Goal: Task Accomplishment & Management: Complete application form

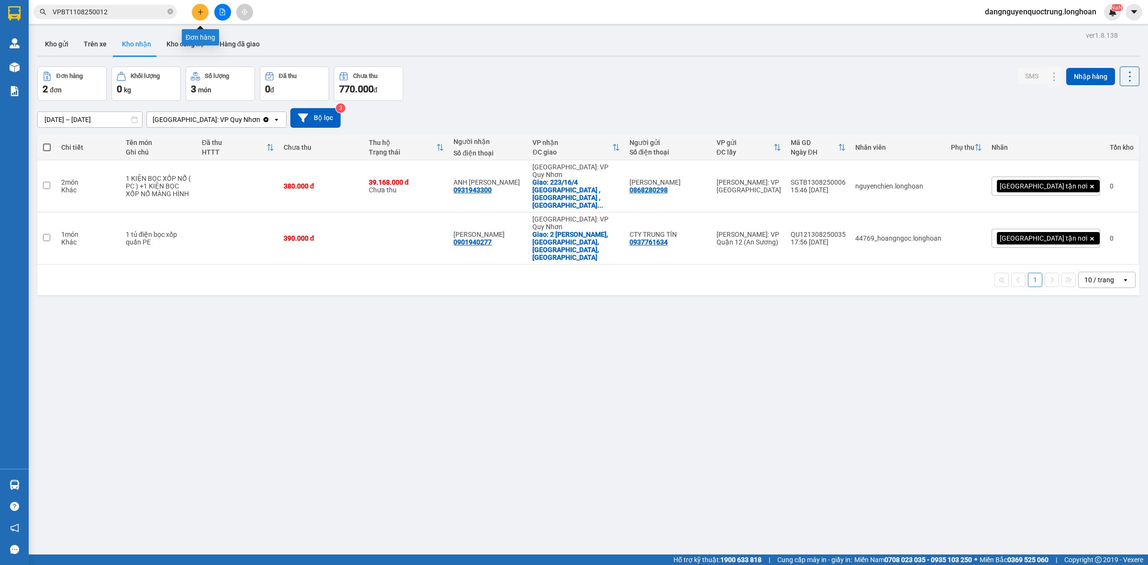
click at [193, 14] on button at bounding box center [200, 12] width 17 height 17
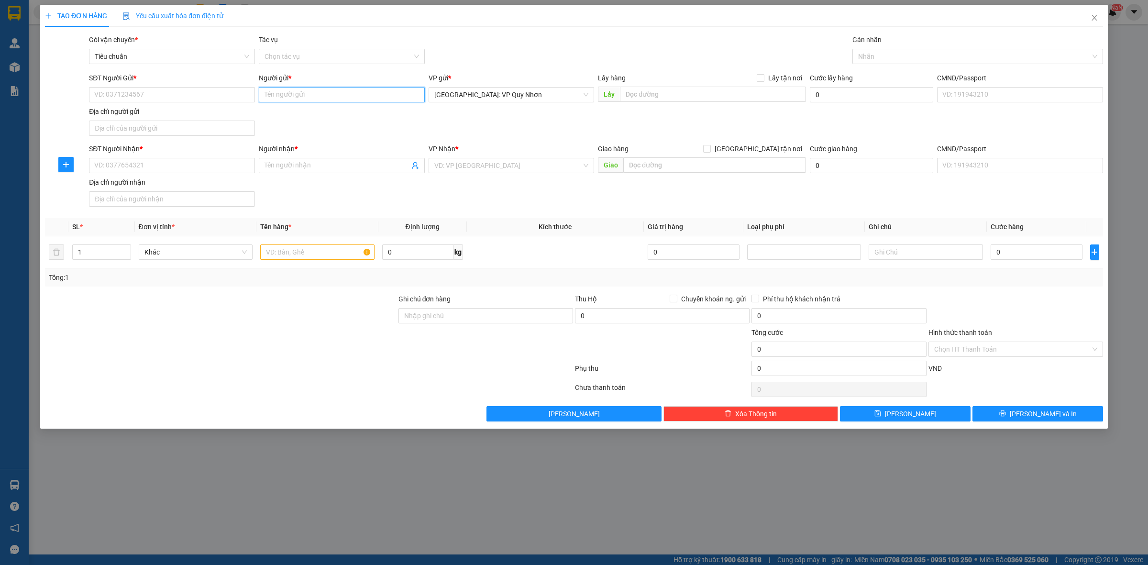
click at [353, 93] on input "Người gửi *" at bounding box center [342, 94] width 166 height 15
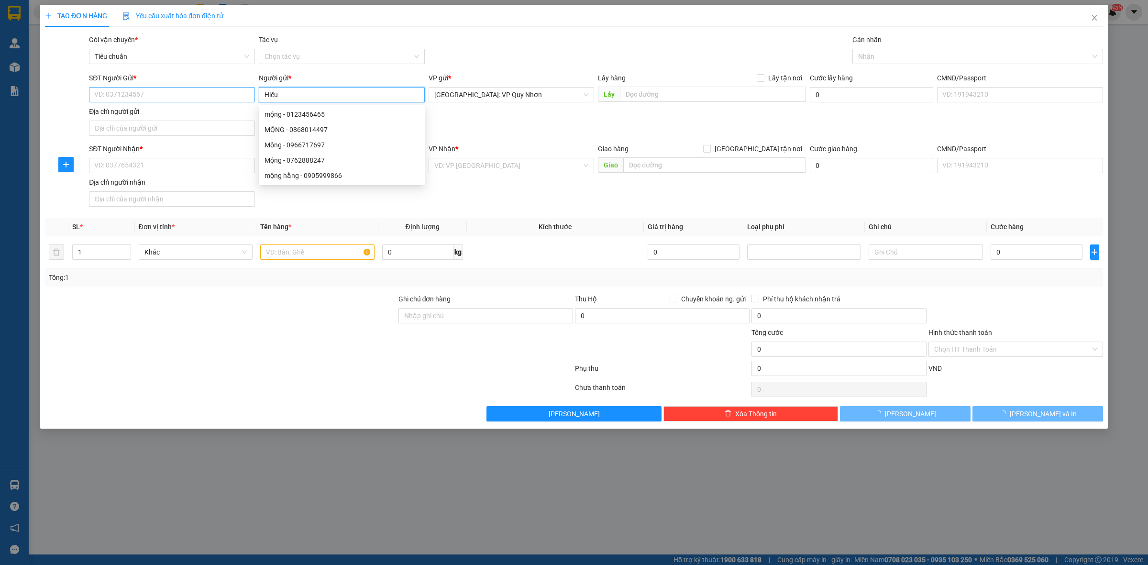
type input "Hiếu"
click at [180, 96] on input "SĐT Người Gửi *" at bounding box center [172, 94] width 166 height 15
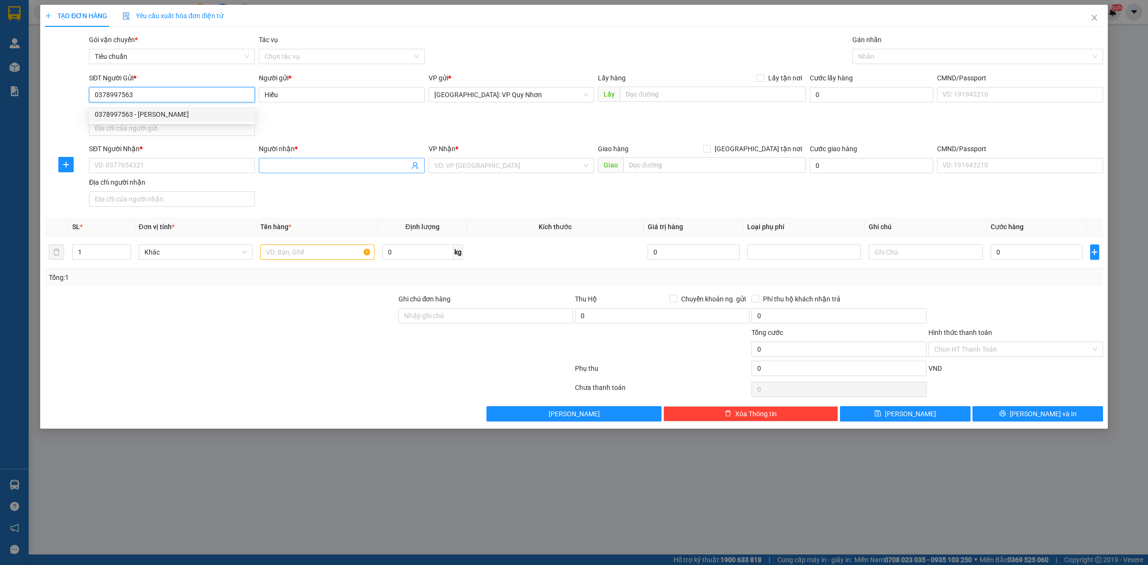
type input "0378997563"
click at [346, 163] on input "Người nhận *" at bounding box center [336, 165] width 145 height 11
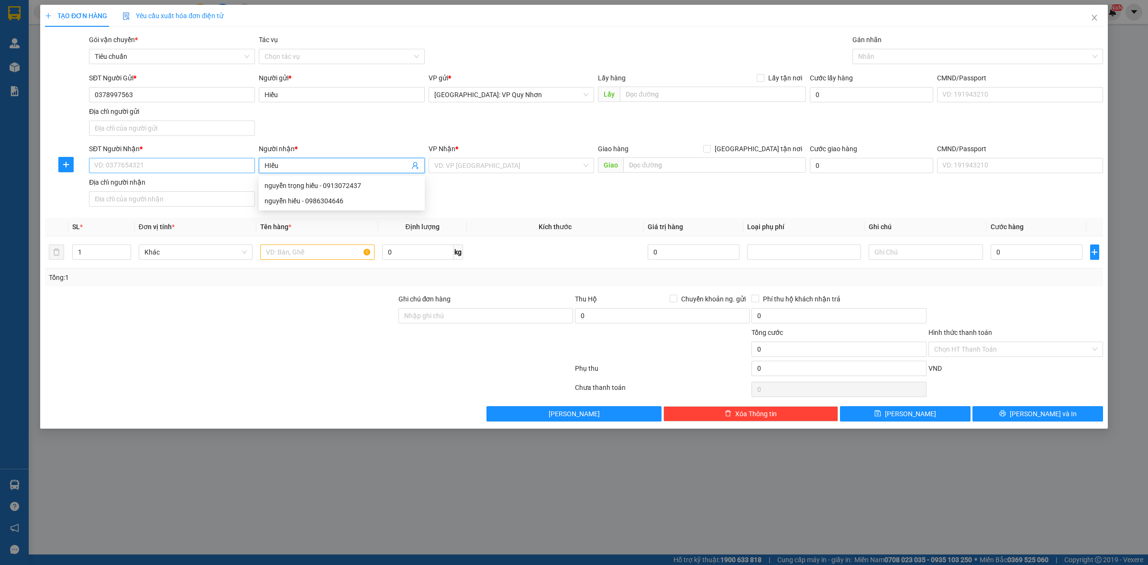
type input "HIếu"
click at [186, 160] on input "SĐT Người Nhận *" at bounding box center [172, 165] width 166 height 15
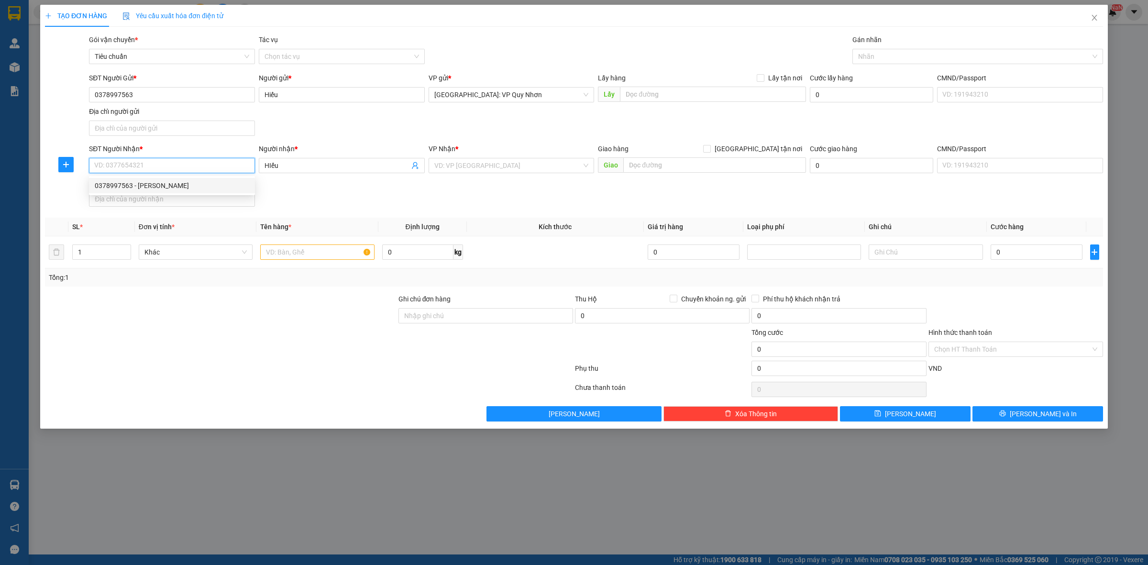
click at [120, 185] on div "0378997563 - [PERSON_NAME]" at bounding box center [172, 185] width 154 height 11
type input "0378997563"
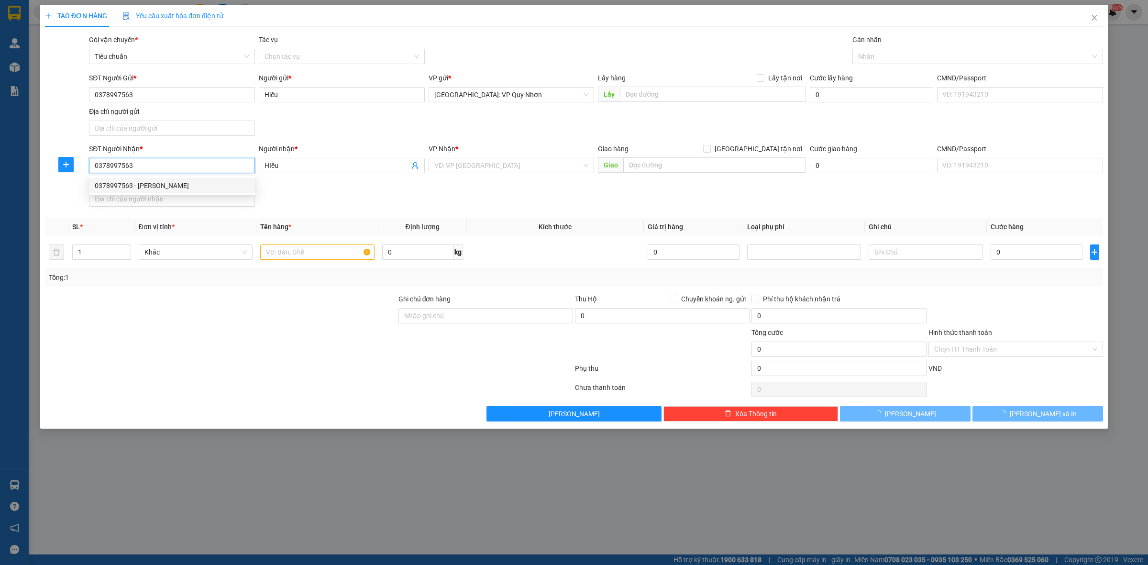
type input "hiếu"
type input "[GEOGRAPHIC_DATA]: Giao tại [GEOGRAPHIC_DATA], gần [GEOGRAPHIC_DATA] 1D)"
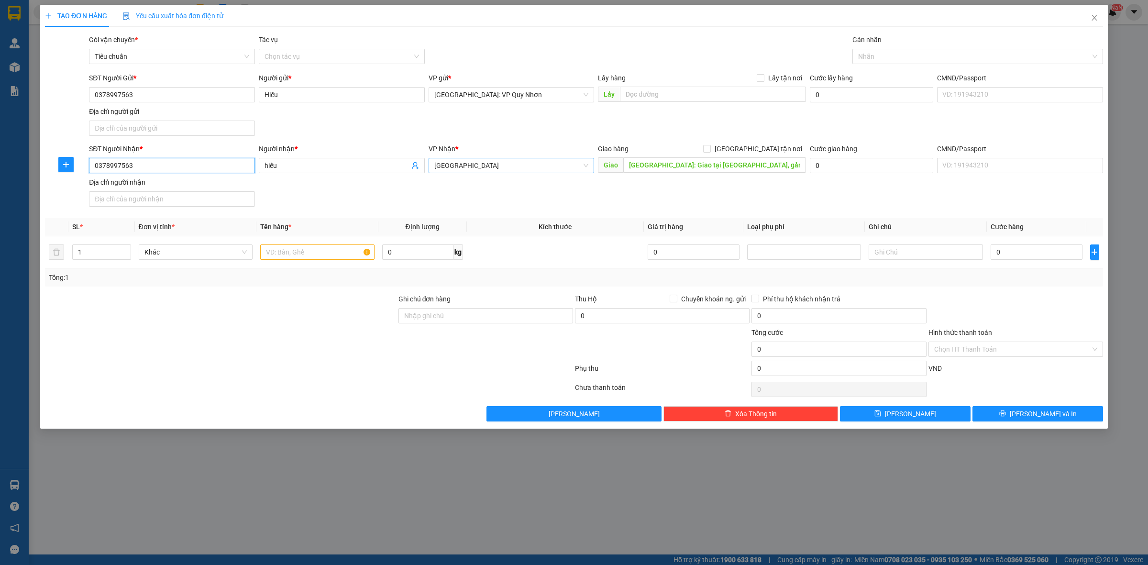
click at [532, 168] on span "[GEOGRAPHIC_DATA]" at bounding box center [511, 165] width 154 height 14
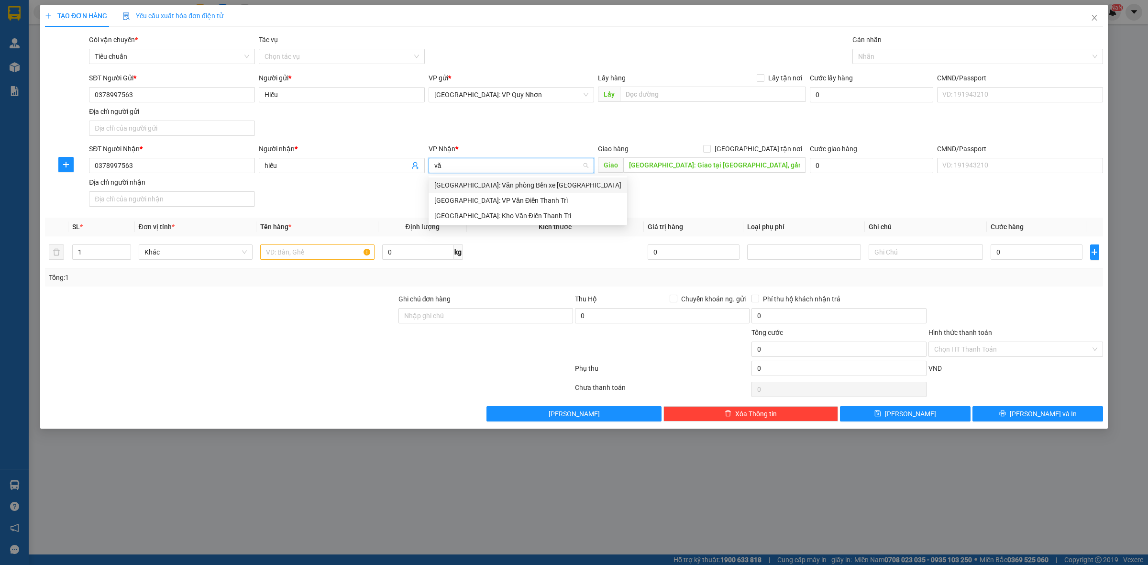
type input "v"
type input "thanh"
click at [485, 199] on div "[GEOGRAPHIC_DATA]: VP [GEOGRAPHIC_DATA]" at bounding box center [511, 200] width 154 height 11
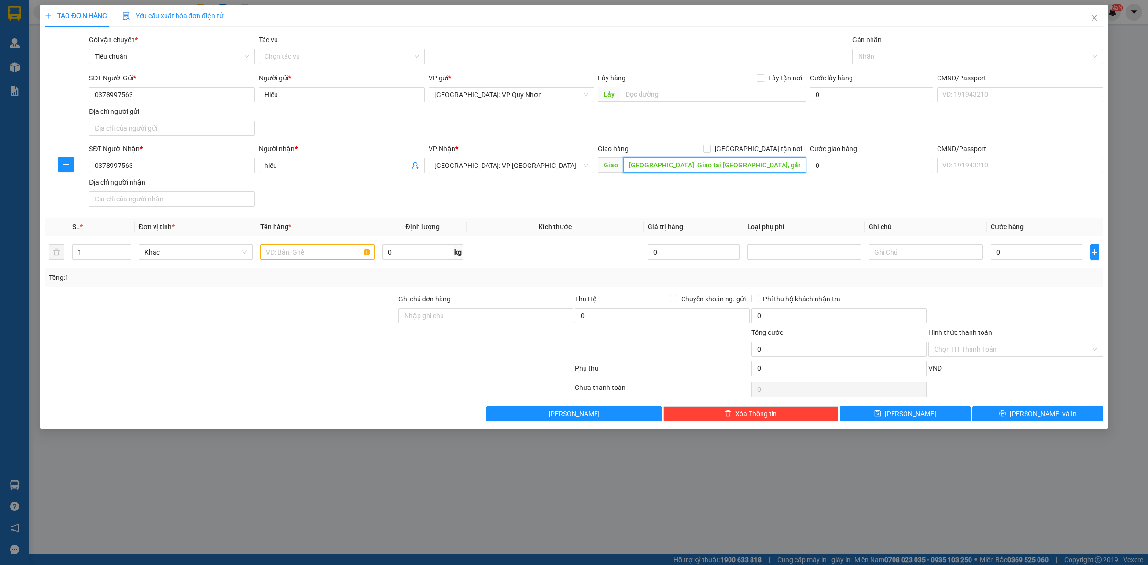
click at [685, 169] on input "[GEOGRAPHIC_DATA]: Giao tại [GEOGRAPHIC_DATA], gần [GEOGRAPHIC_DATA] 1D)" at bounding box center [714, 164] width 183 height 15
click at [106, 254] on input "1" at bounding box center [102, 252] width 58 height 14
type input "2"
click at [305, 256] on input "text" at bounding box center [317, 251] width 114 height 15
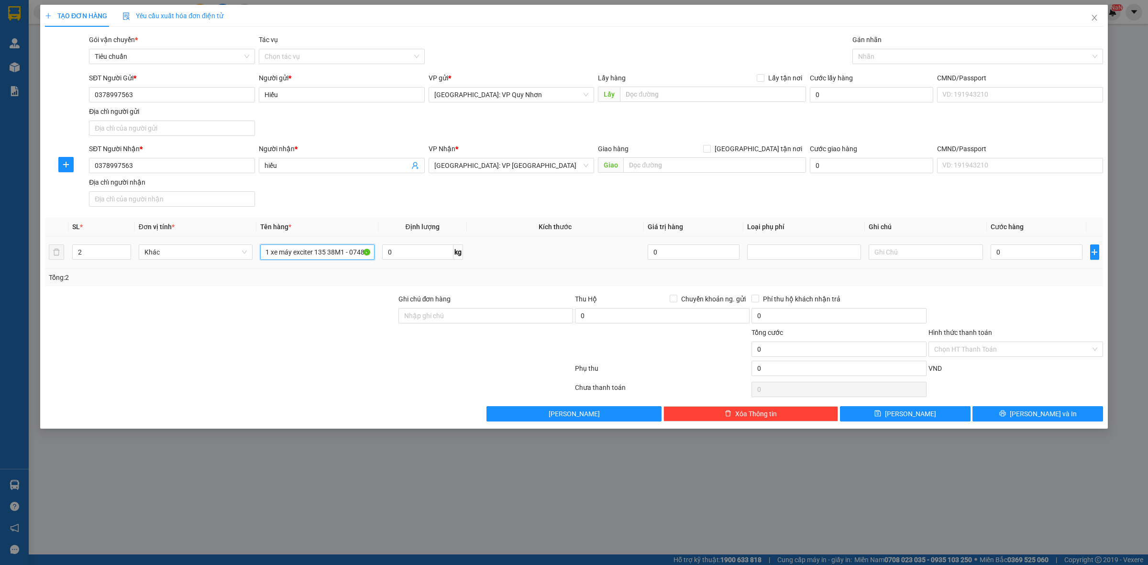
click at [311, 255] on input "1 kiện hàng carton + 1 xe máy exciter 135 38M1 - 07480" at bounding box center [317, 251] width 114 height 15
type input "1 kiện hàng carton + 1 xe máy exciter 135 38M1 - 07480"
click at [1013, 260] on input "0" at bounding box center [1037, 251] width 92 height 15
type input "8"
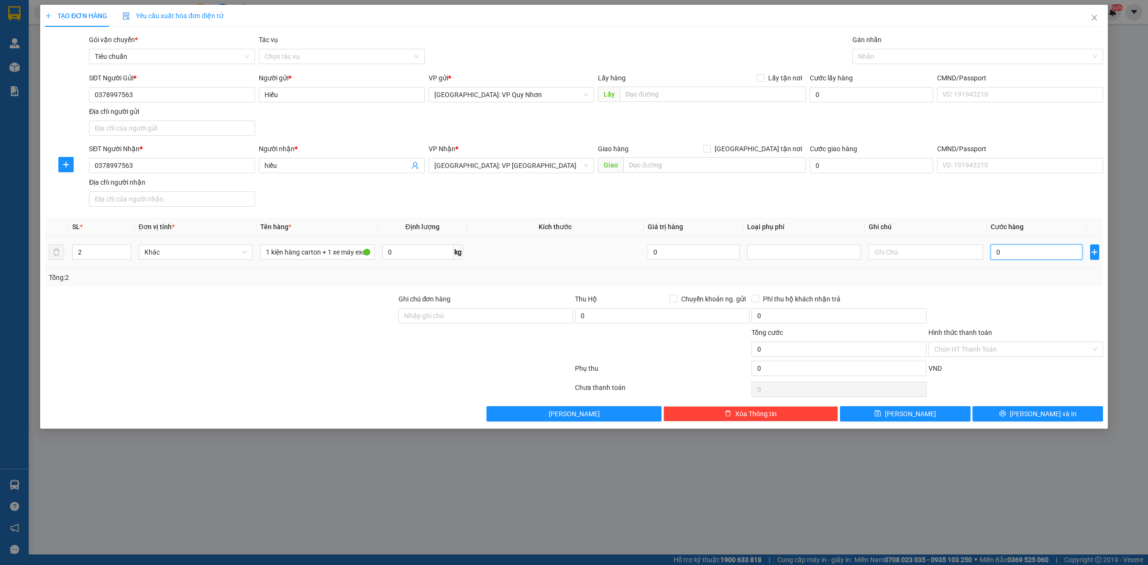
type input "8"
type input "87"
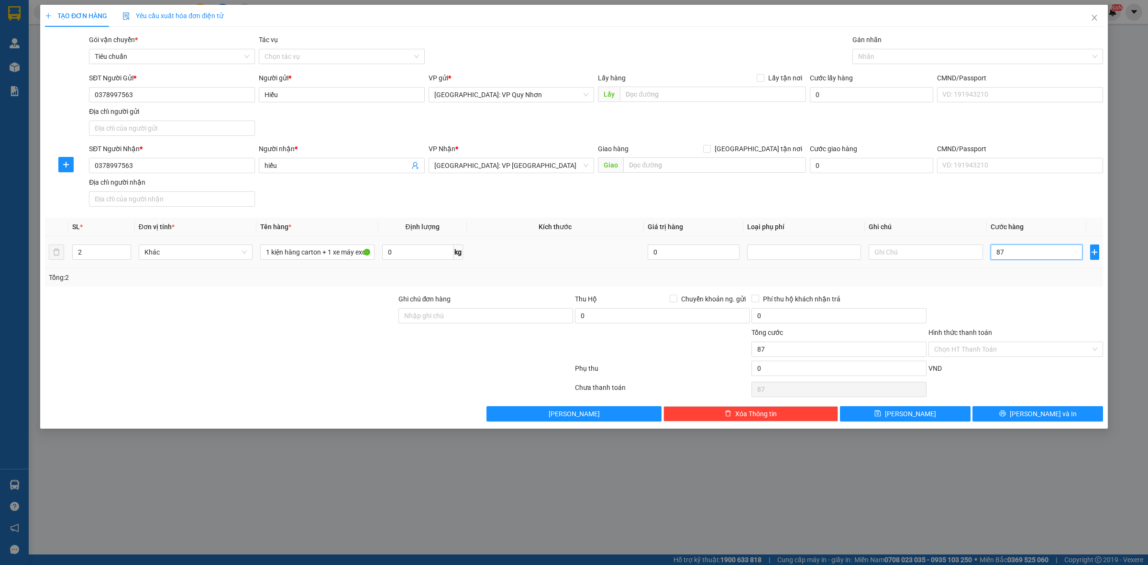
type input "870"
type input "8.700"
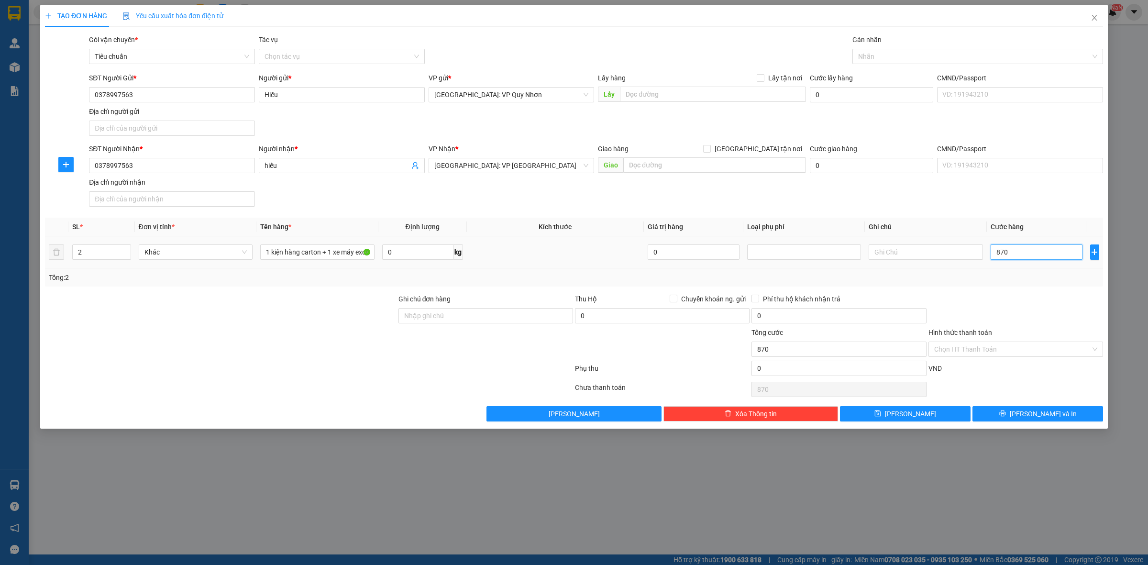
type input "8.700"
type input "87.000"
type input "870.000"
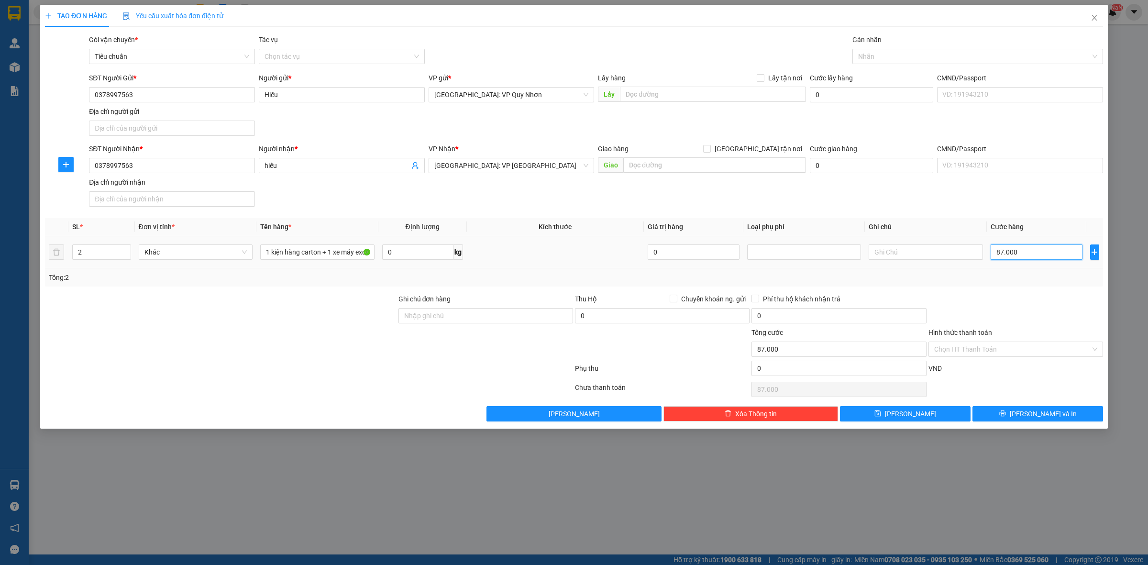
type input "870.000"
click at [919, 60] on div at bounding box center [973, 56] width 236 height 11
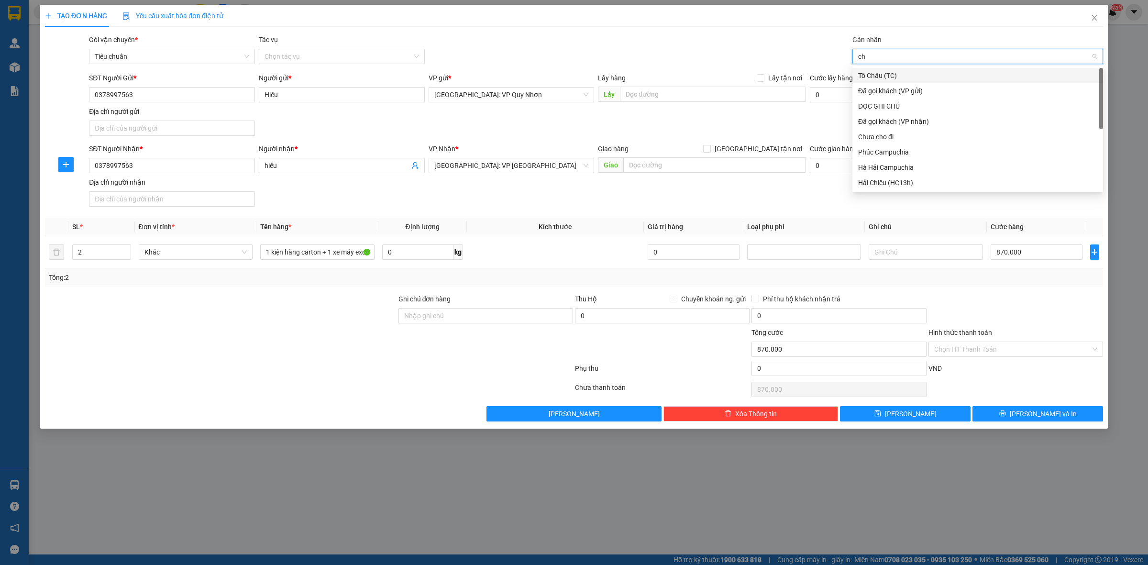
type input "c"
click at [781, 57] on div "Gói vận chuyển * Tiêu chuẩn Tác vụ Chọn tác vụ Gán nhãn Nhãn" at bounding box center [596, 50] width 1018 height 33
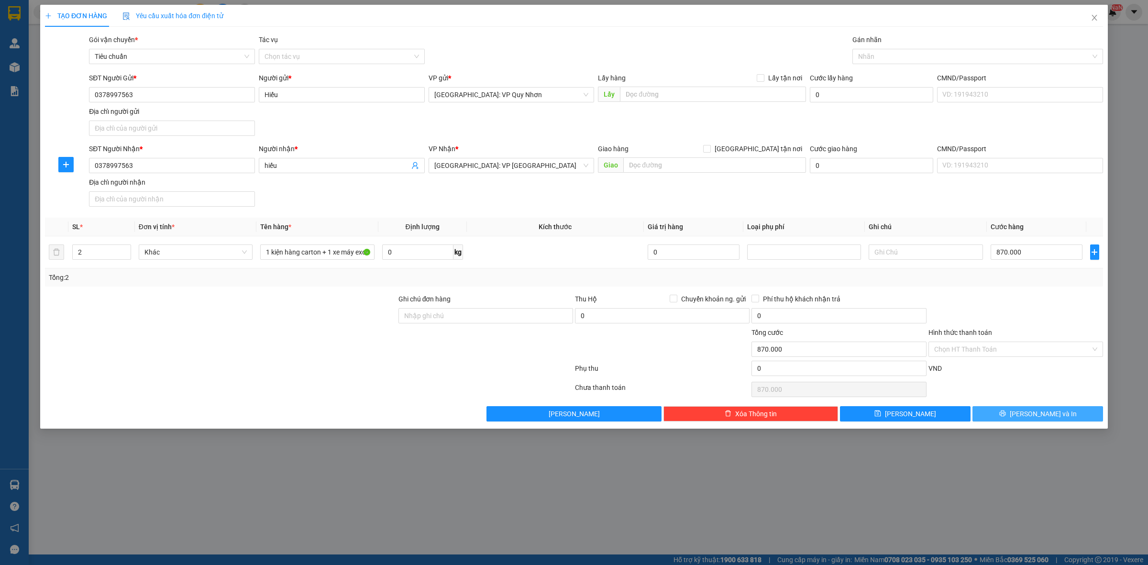
click at [1030, 419] on span "[PERSON_NAME] và In" at bounding box center [1043, 413] width 67 height 11
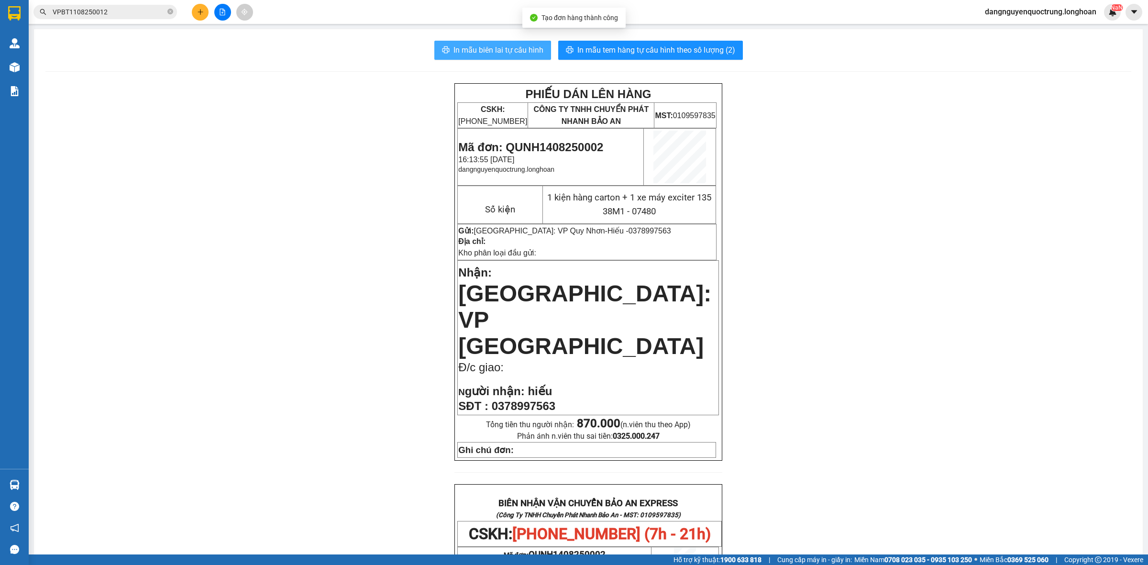
click at [510, 53] on span "In mẫu biên lai tự cấu hình" at bounding box center [498, 50] width 90 height 12
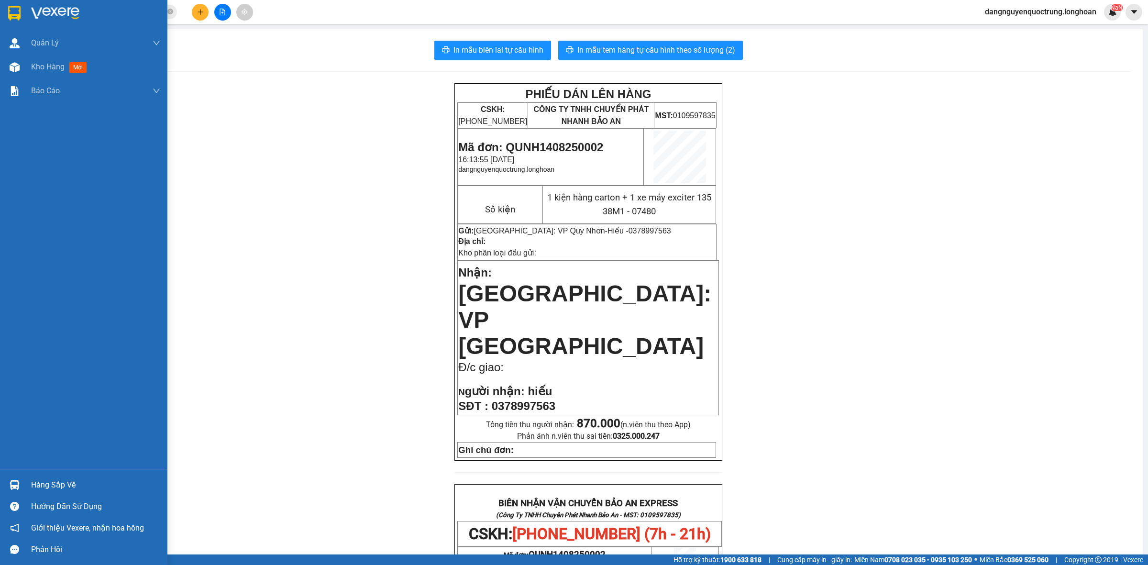
click at [19, 12] on img at bounding box center [14, 13] width 12 height 14
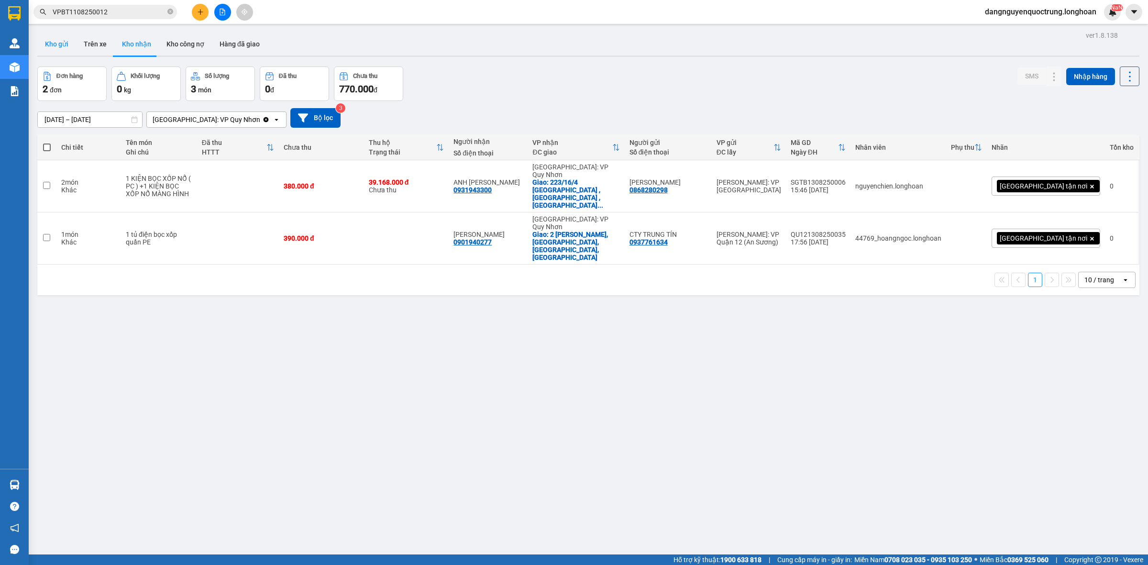
click at [59, 46] on button "Kho gửi" at bounding box center [56, 44] width 39 height 23
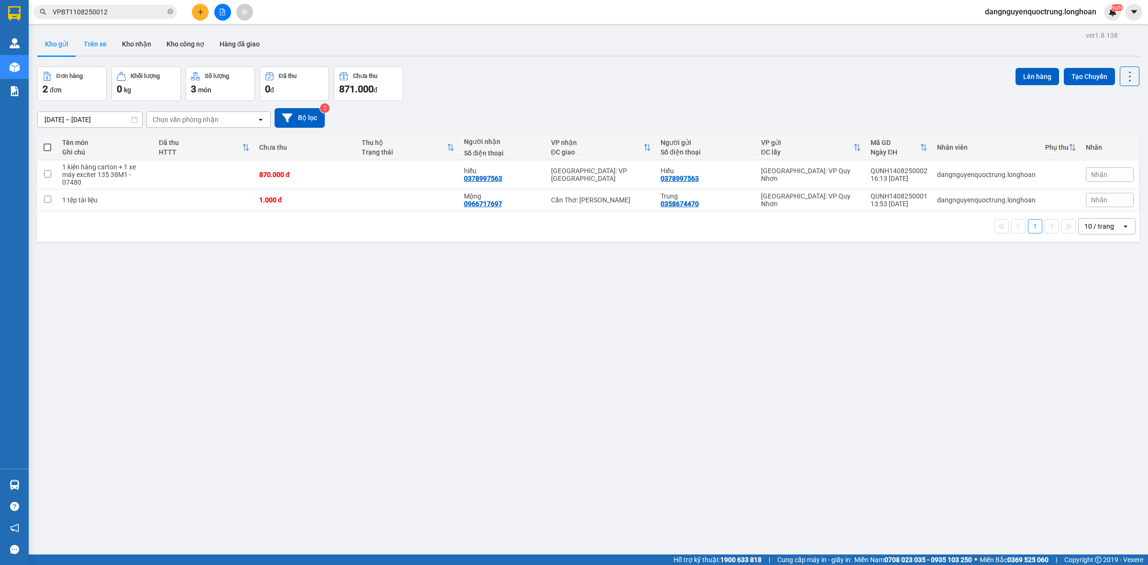
click at [91, 53] on button "Trên xe" at bounding box center [95, 44] width 38 height 23
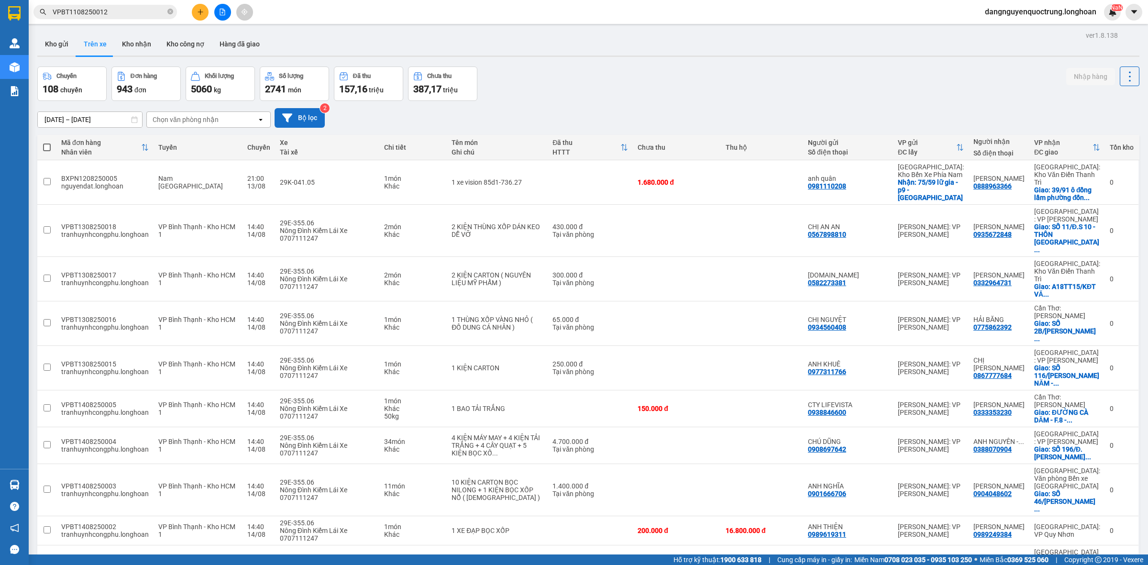
click at [288, 113] on icon at bounding box center [287, 118] width 10 height 10
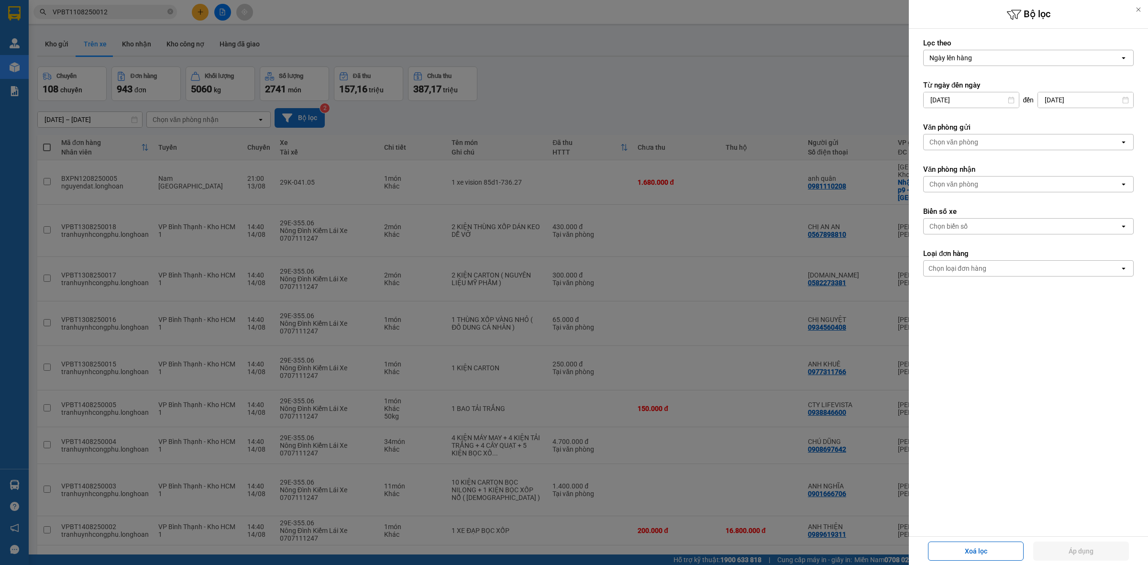
click at [984, 146] on div "Chọn văn phòng" at bounding box center [1022, 141] width 196 height 15
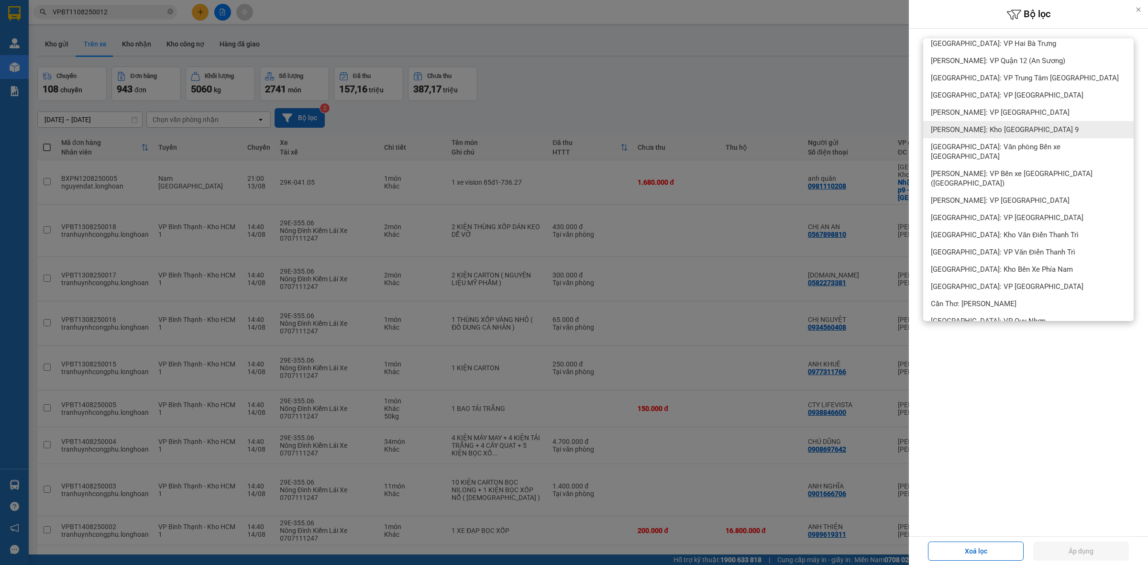
scroll to position [1342, 0]
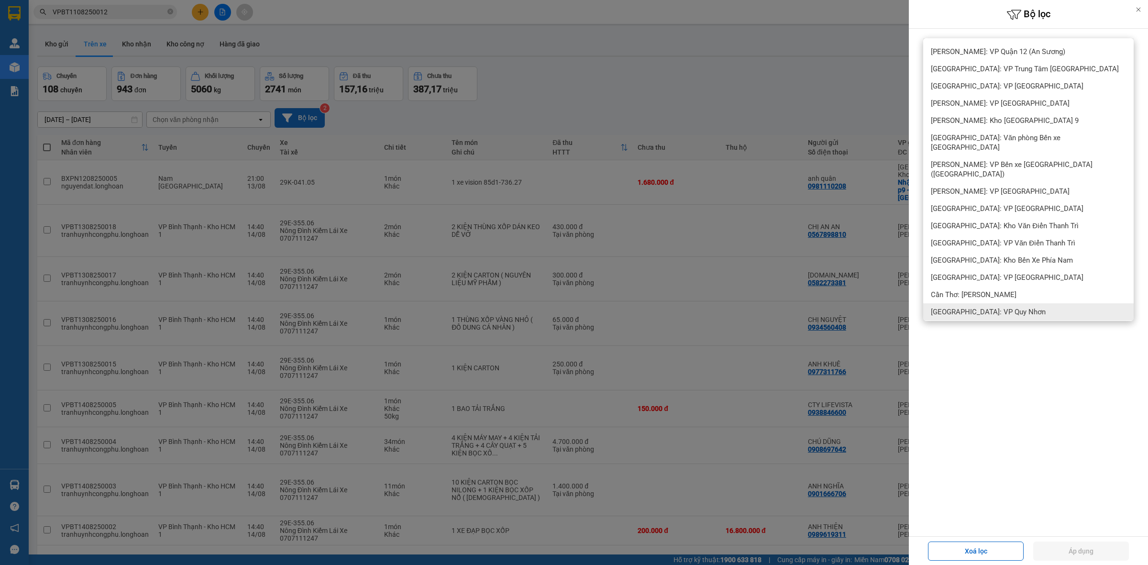
click at [967, 307] on span "[GEOGRAPHIC_DATA]: VP Quy Nhơn" at bounding box center [988, 312] width 115 height 10
click at [1067, 551] on button "Áp dụng" at bounding box center [1081, 550] width 96 height 19
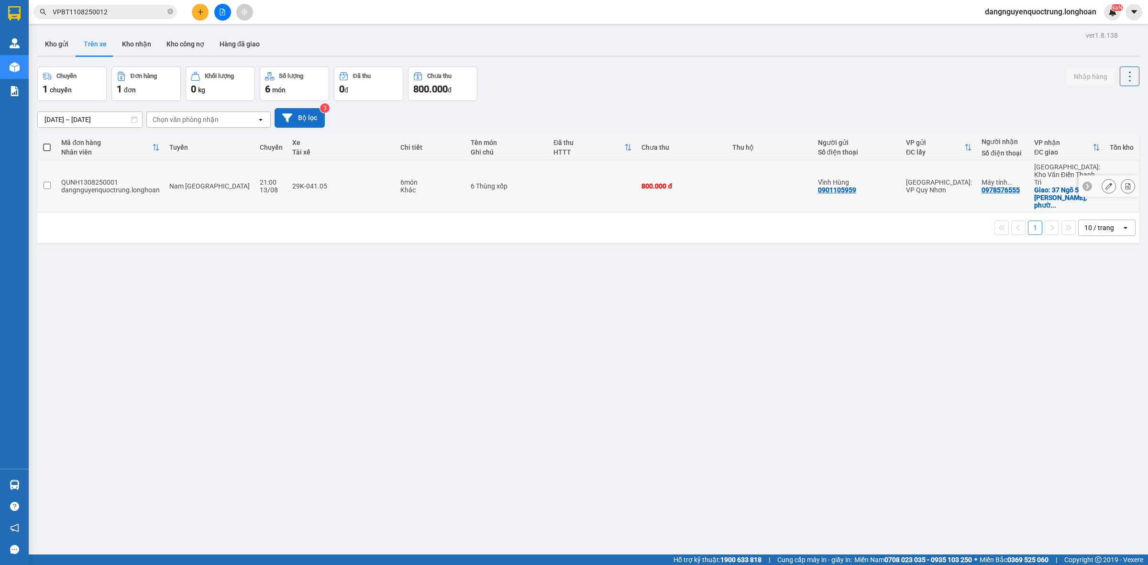
click at [89, 178] on div "QUNH1308250001" at bounding box center [110, 182] width 99 height 8
checkbox input "false"
copy div "QUNH1308250001"
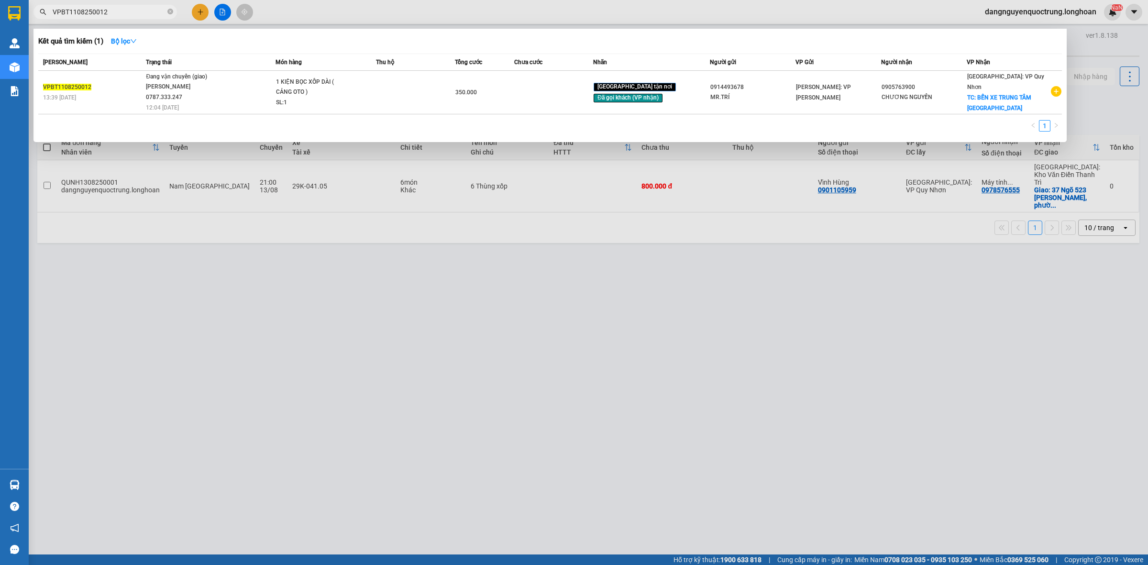
drag, startPoint x: 115, startPoint y: 15, endPoint x: 29, endPoint y: 15, distance: 86.6
click at [29, 15] on div "VPBT1108250012" at bounding box center [93, 12] width 187 height 14
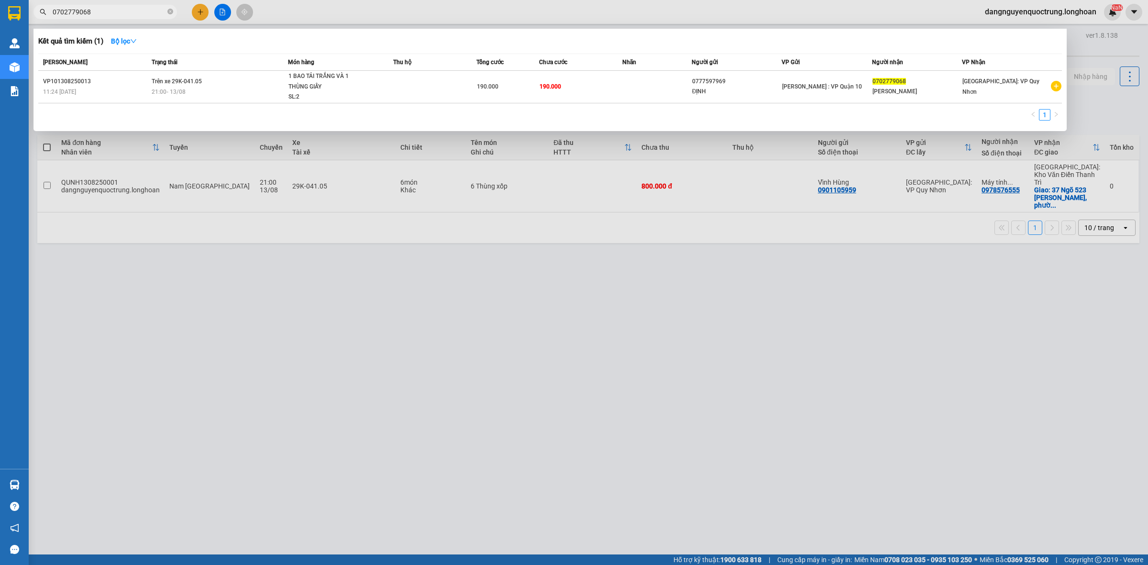
type input "0702779068"
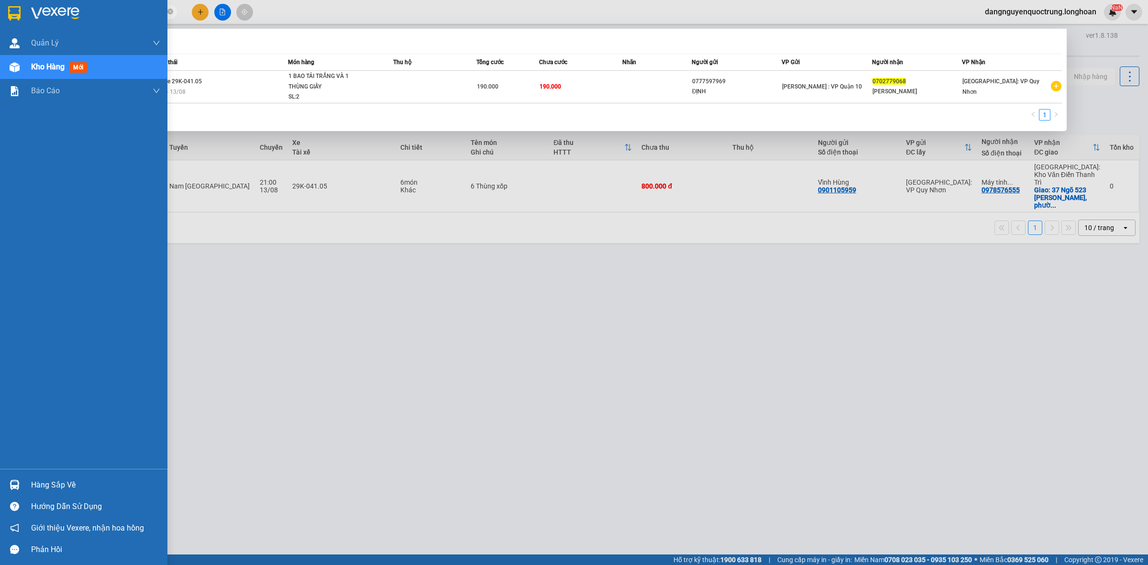
click at [16, 482] on img at bounding box center [15, 485] width 10 height 10
